Goal: Navigation & Orientation: Find specific page/section

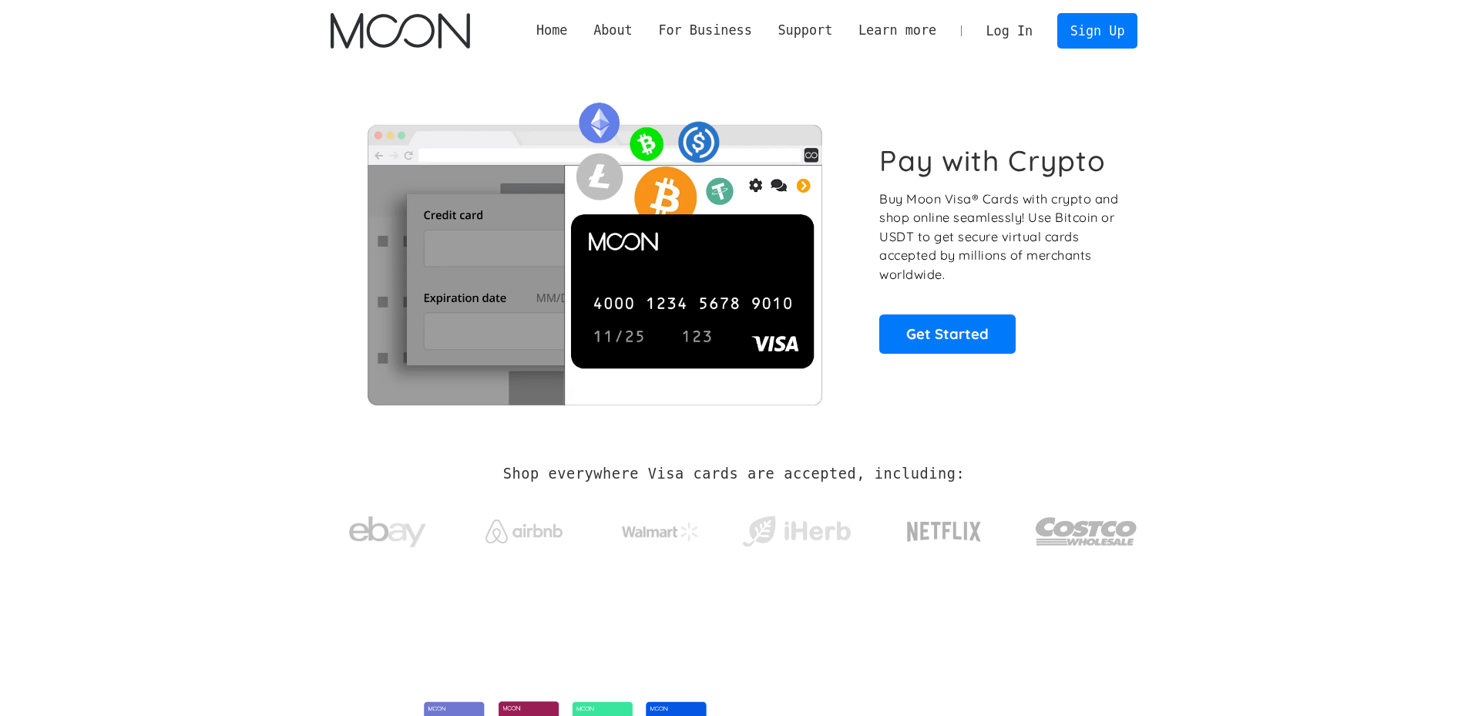
click at [1017, 29] on link "Log In" at bounding box center [1009, 31] width 72 height 34
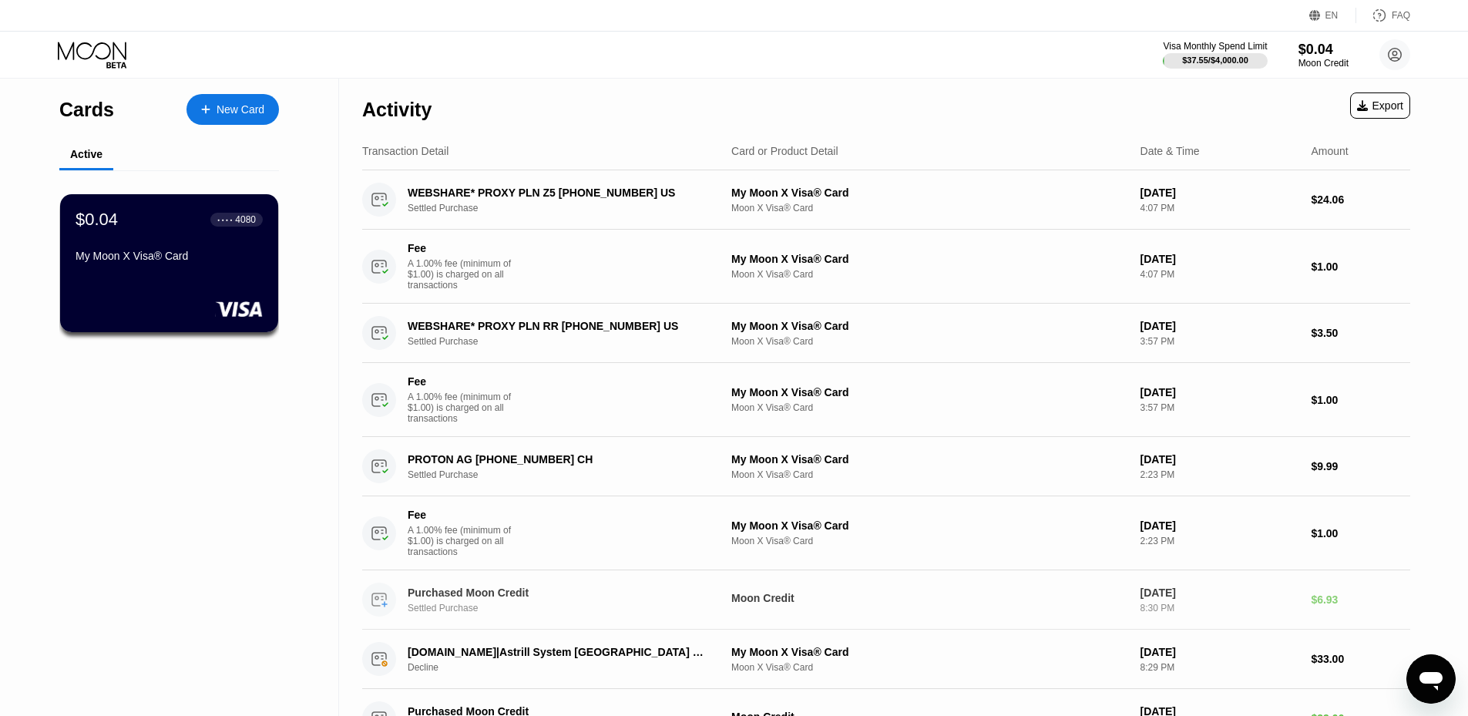
scroll to position [292, 0]
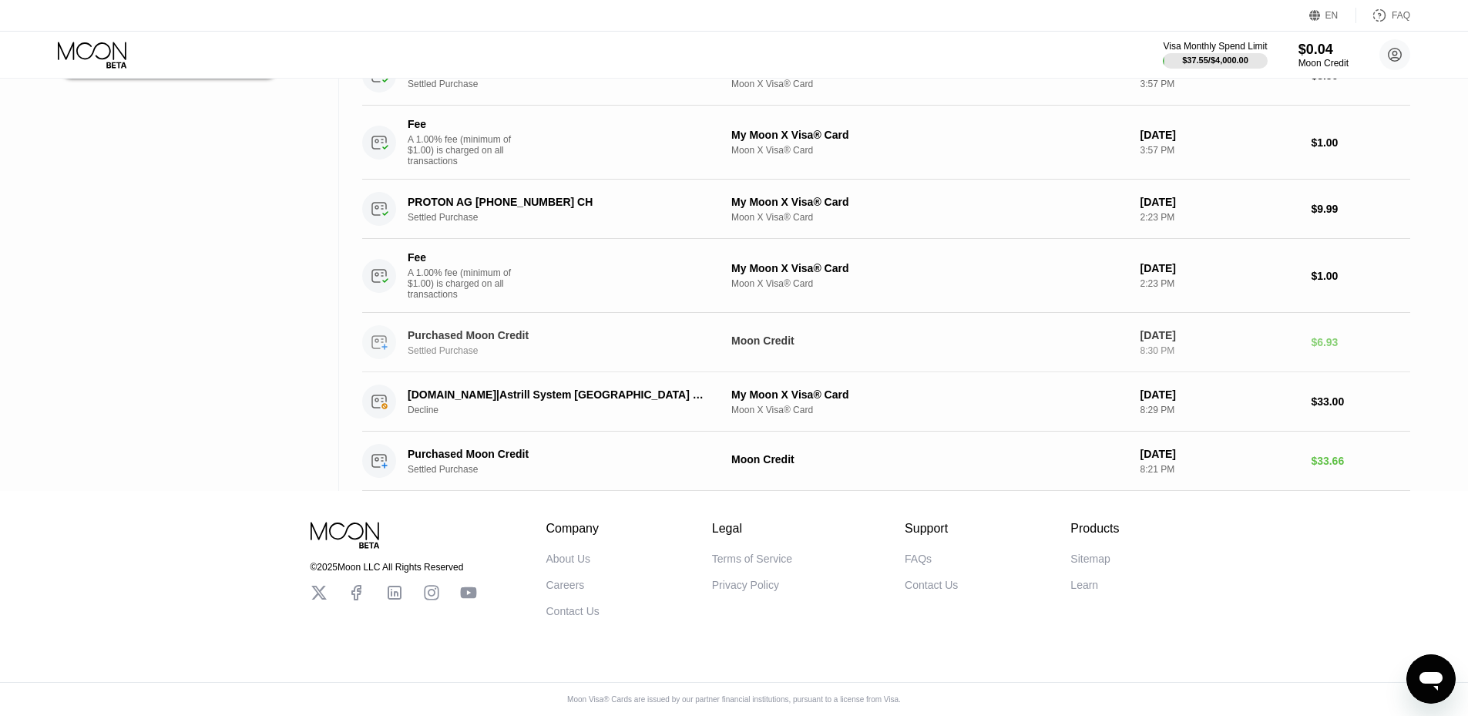
drag, startPoint x: 1170, startPoint y: 84, endPoint x: 1163, endPoint y: 365, distance: 280.6
click at [782, 574] on div "Terms of Service Privacy Policy" at bounding box center [752, 572] width 80 height 39
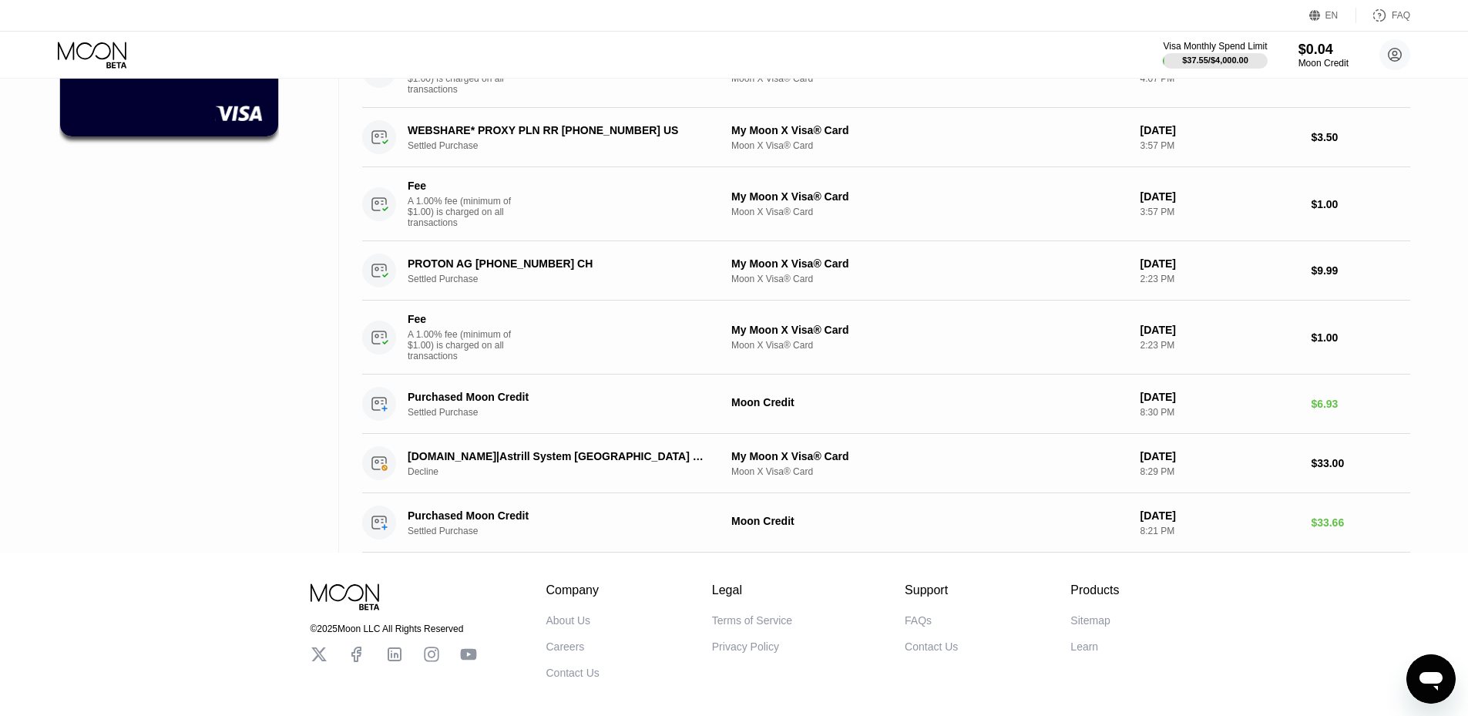
scroll to position [0, 0]
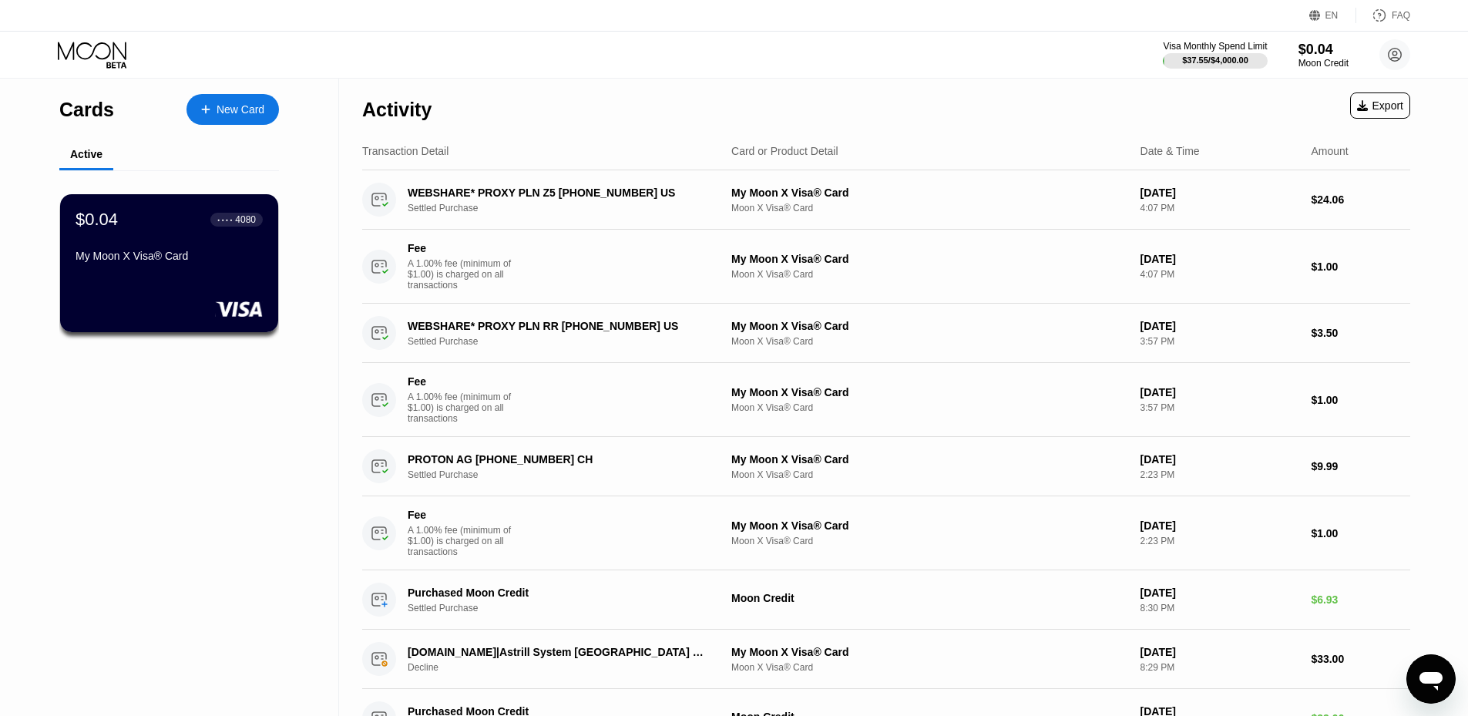
drag, startPoint x: 223, startPoint y: 461, endPoint x: 194, endPoint y: 303, distance: 160.5
